Goal: Check status: Check status

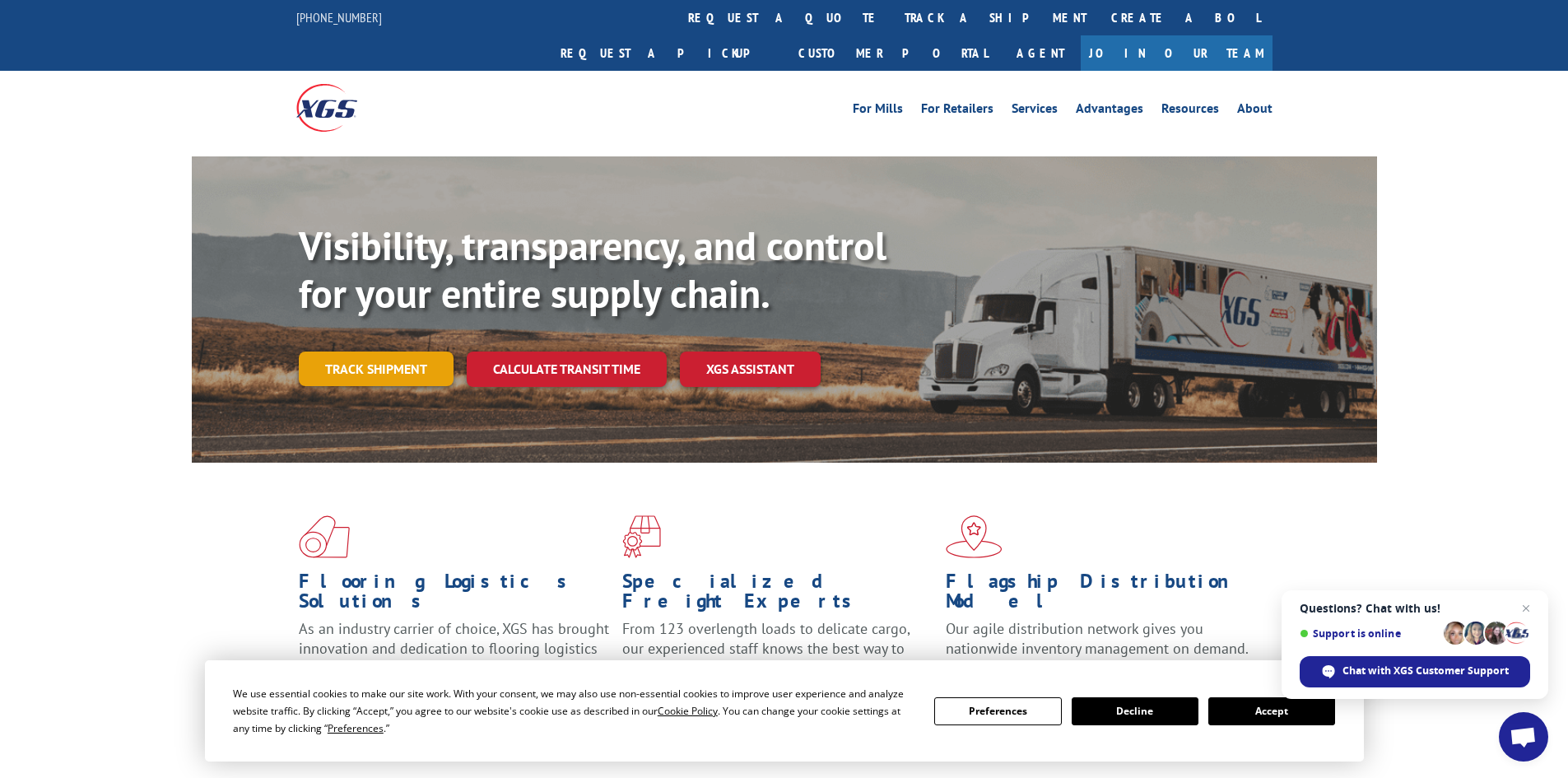
click at [392, 351] on link "Track shipment" at bounding box center [377, 368] width 155 height 34
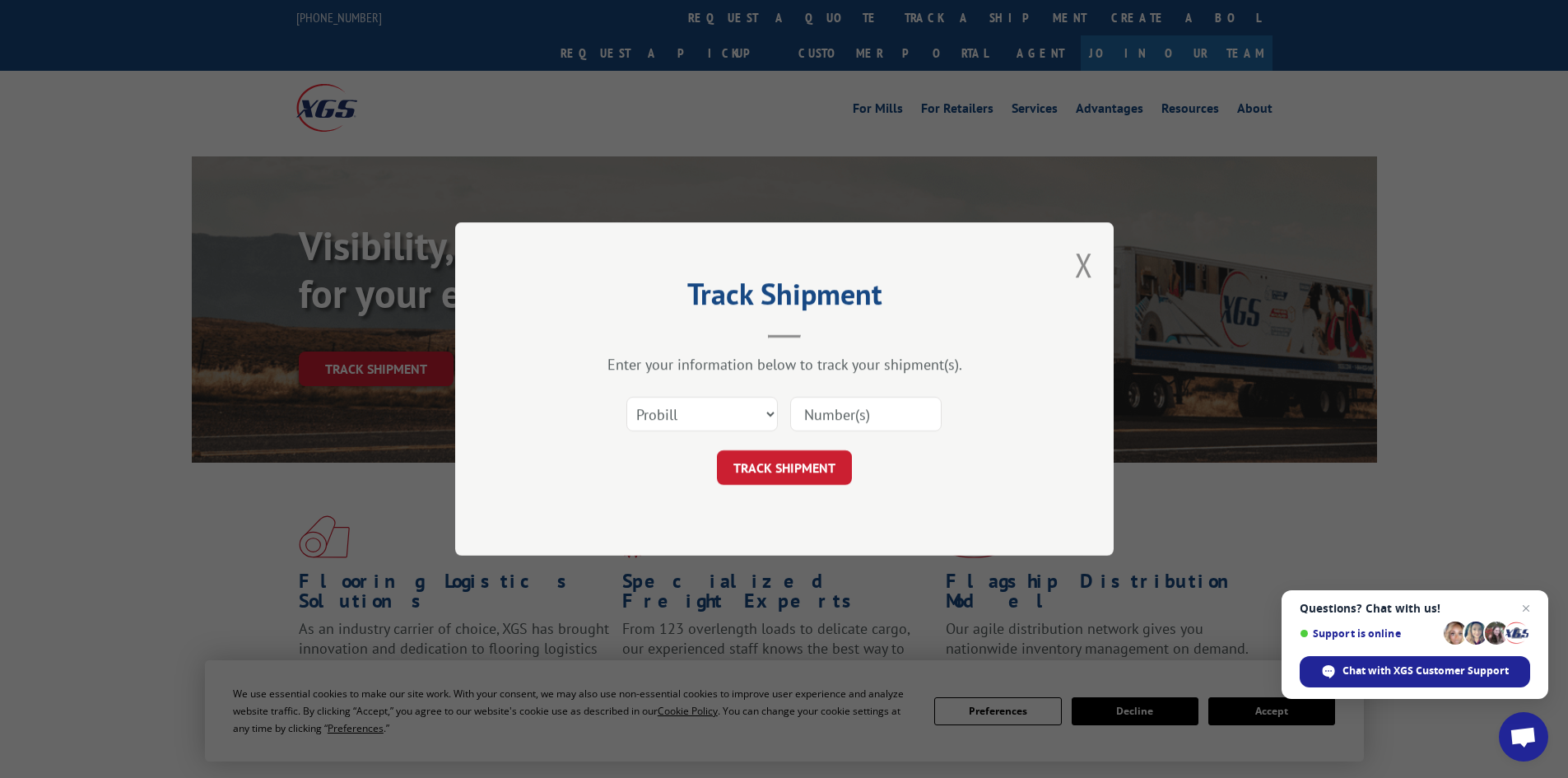
click at [847, 415] on input at bounding box center [866, 414] width 151 height 34
click at [717, 451] on button "TRACK SHIPMENT" at bounding box center [784, 467] width 135 height 34
click at [767, 415] on select "Select category... Probill BOL PO" at bounding box center [702, 414] width 151 height 34
select select "bol"
click at [626, 397] on select "Select category... Probill BOL PO" at bounding box center [702, 414] width 151 height 34
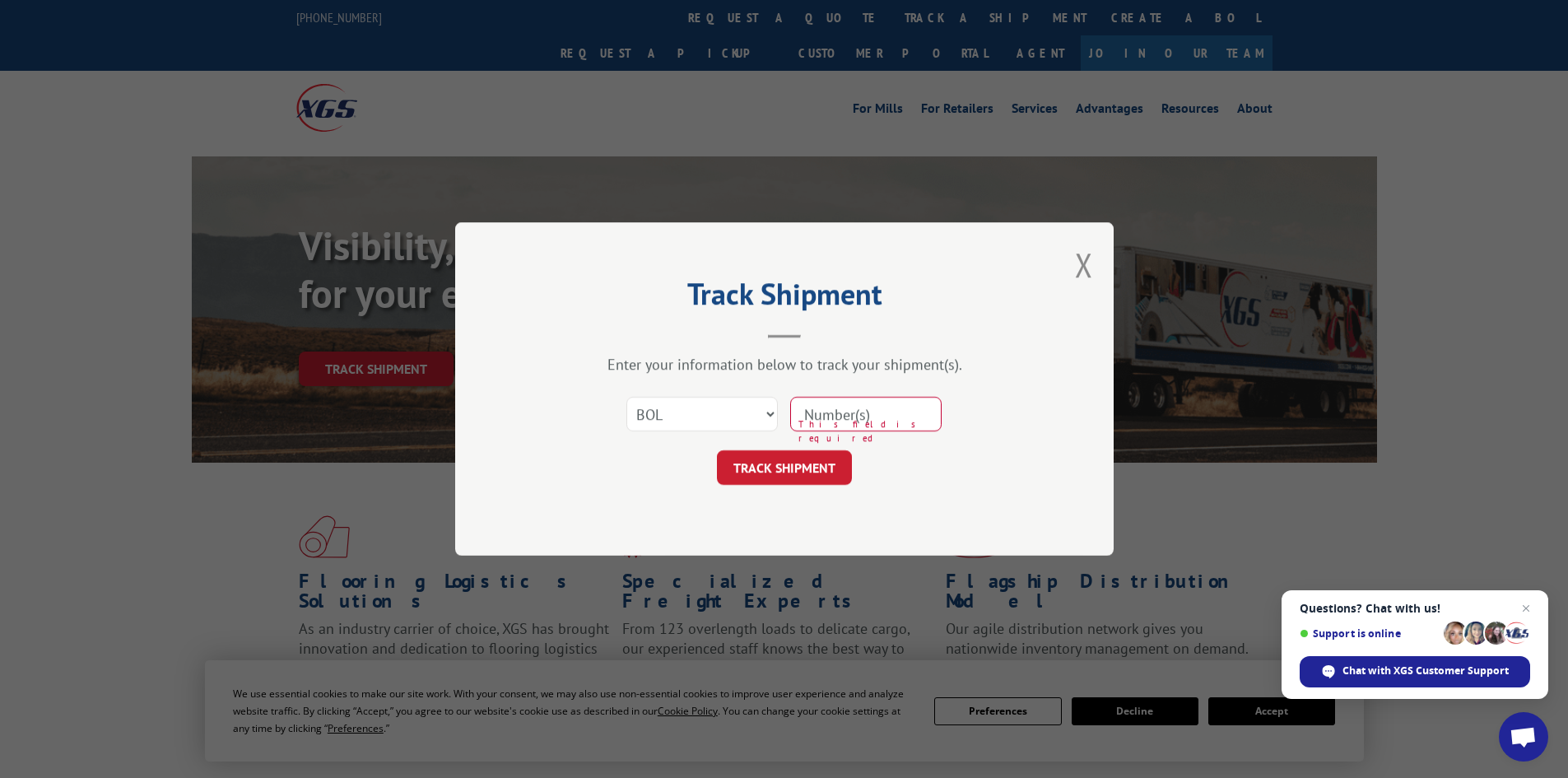
click at [880, 418] on input at bounding box center [866, 414] width 151 height 34
paste input "6020638"
type input "6020638"
click at [717, 451] on button "TRACK SHIPMENT" at bounding box center [784, 467] width 135 height 34
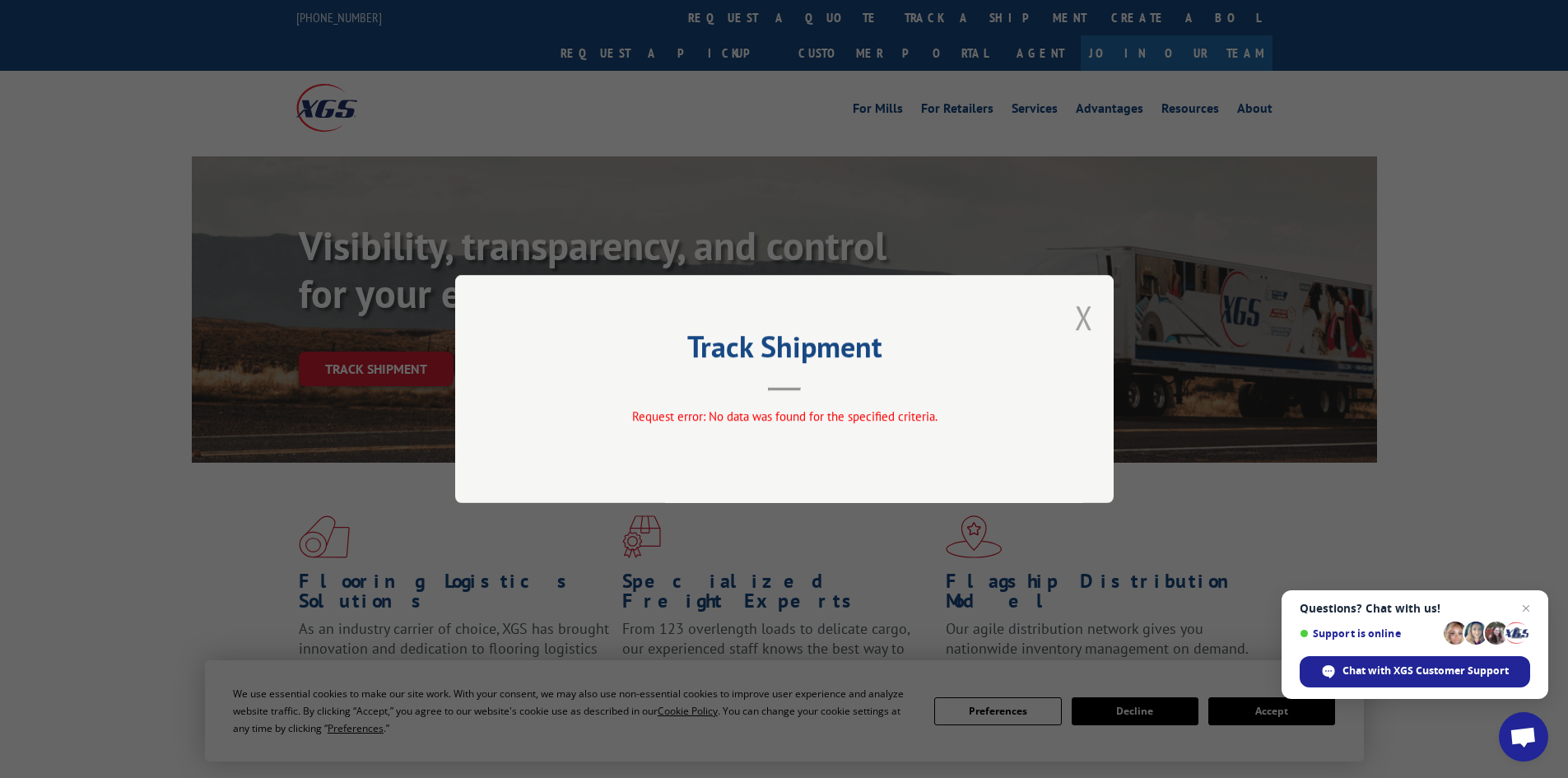
click at [1085, 313] on button "Close modal" at bounding box center [1084, 318] width 18 height 44
